Goal: Information Seeking & Learning: Learn about a topic

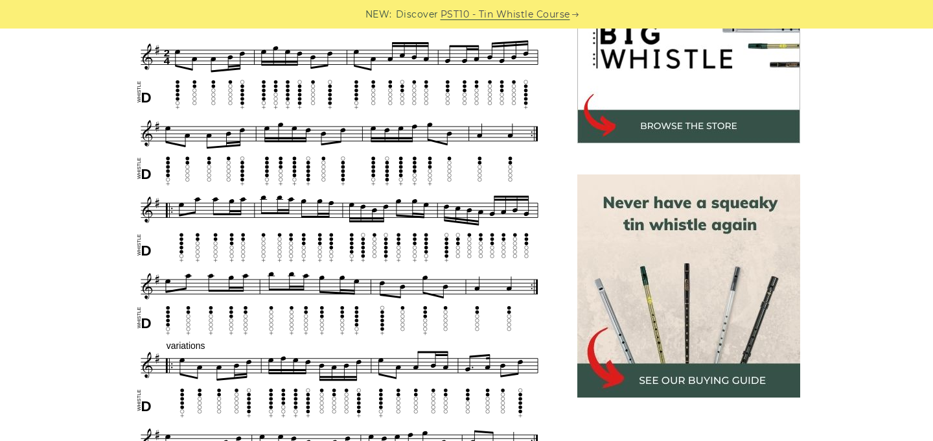
scroll to position [454, 0]
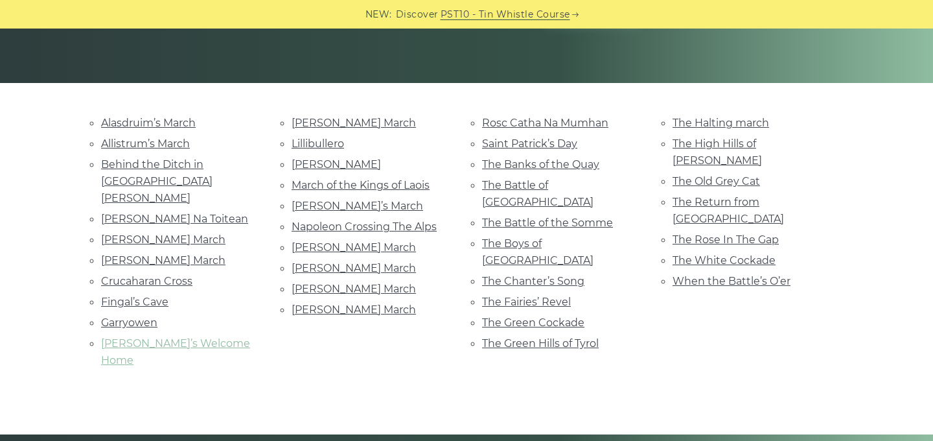
click at [183, 337] on link "[PERSON_NAME]’s Welcome Home" at bounding box center [175, 351] width 149 height 29
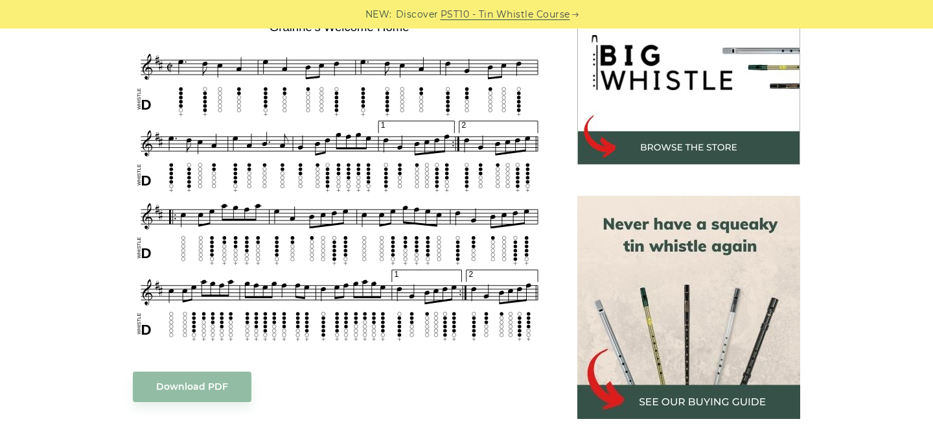
scroll to position [434, 0]
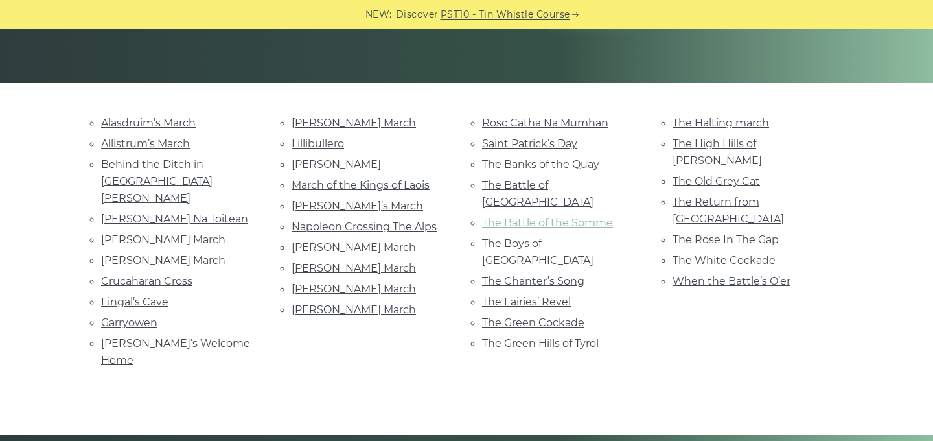
click at [594, 216] on link "The Battle of the Somme" at bounding box center [547, 222] width 131 height 12
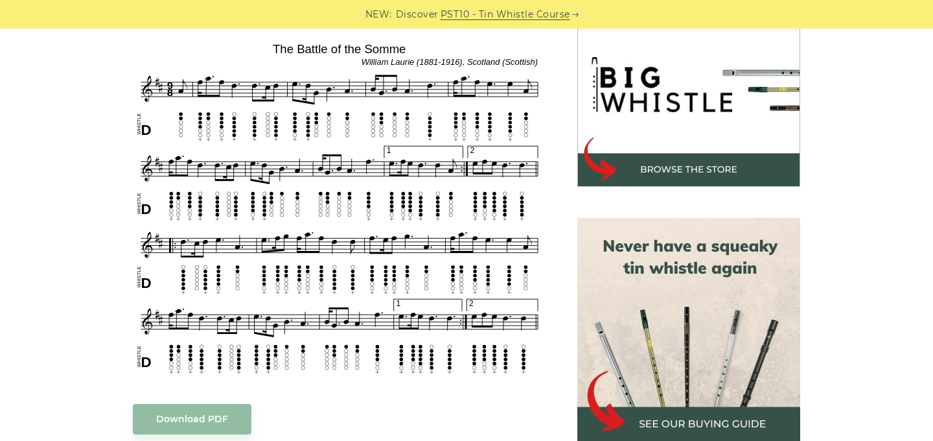
scroll to position [400, 0]
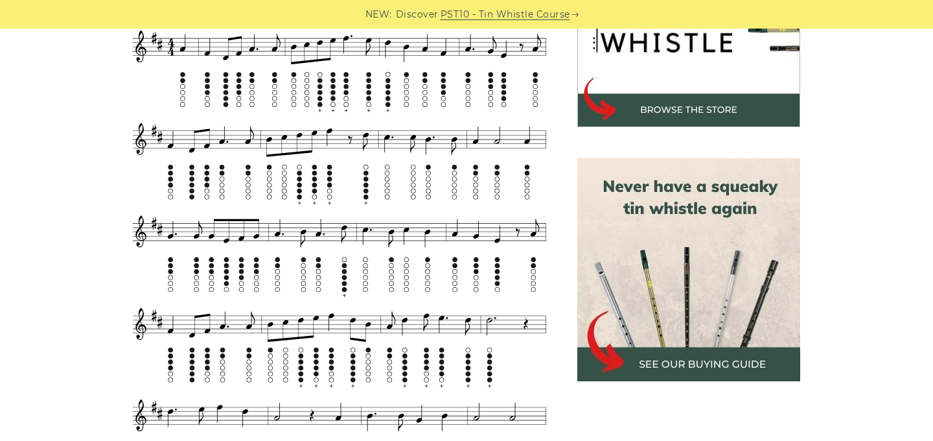
scroll to position [468, 0]
